Goal: Transaction & Acquisition: Purchase product/service

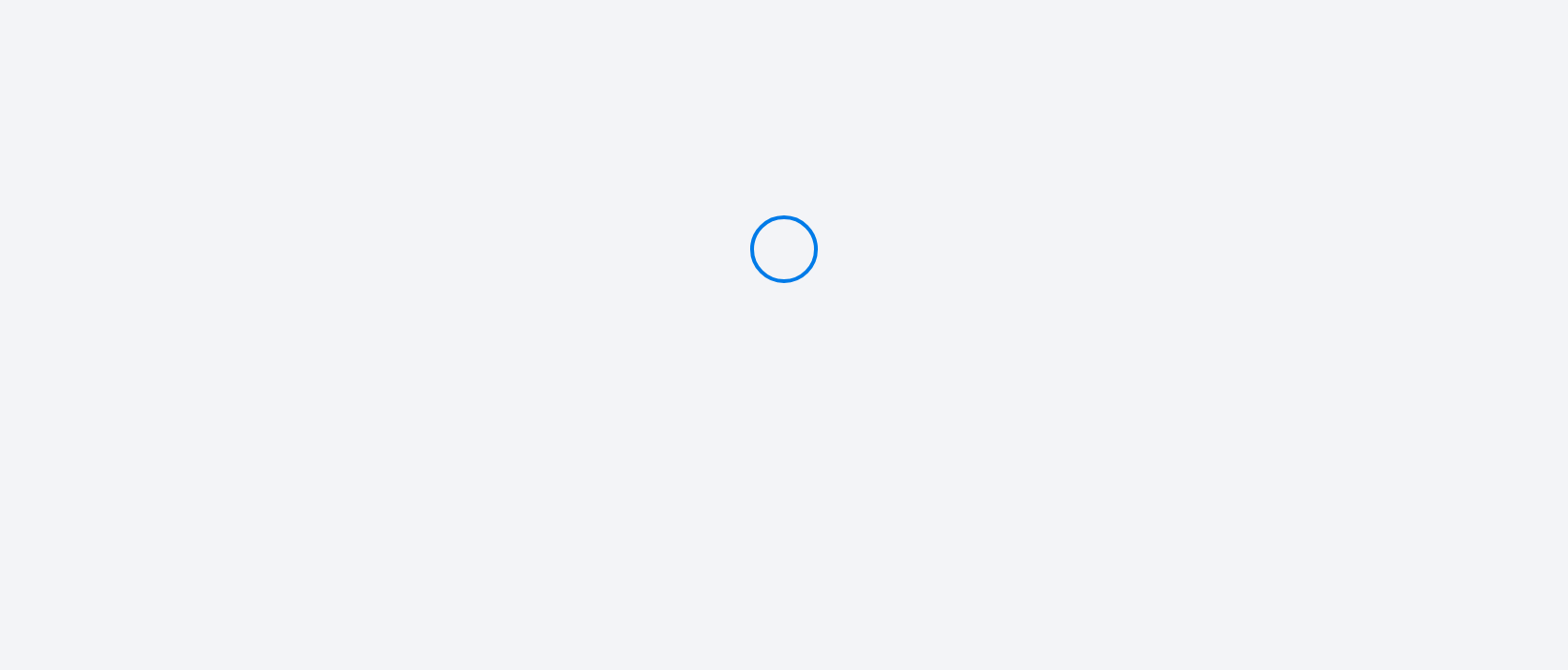
type input "Deposit 200 €"
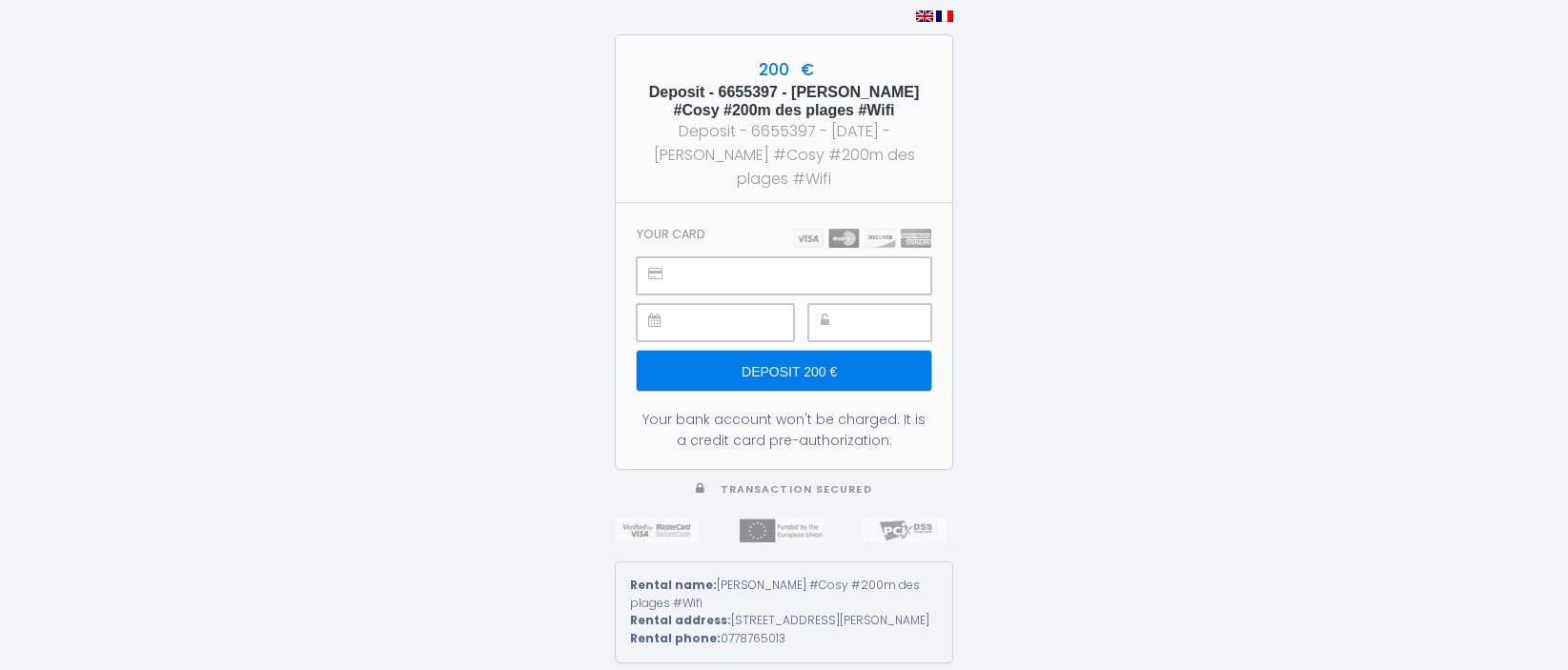
click at [876, 366] on input "Deposit 200 €" at bounding box center [784, 371] width 294 height 40
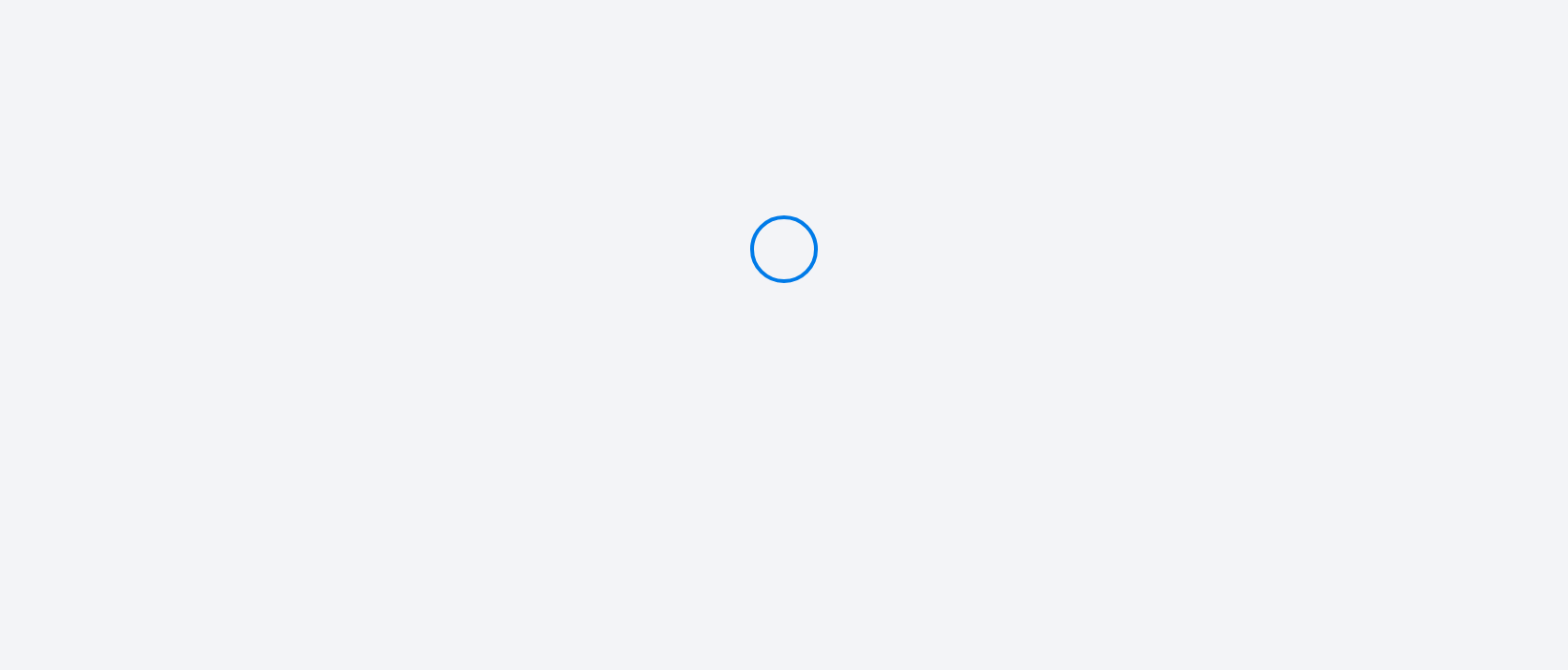
type input "Deposit 200 €"
